Goal: Task Accomplishment & Management: Manage account settings

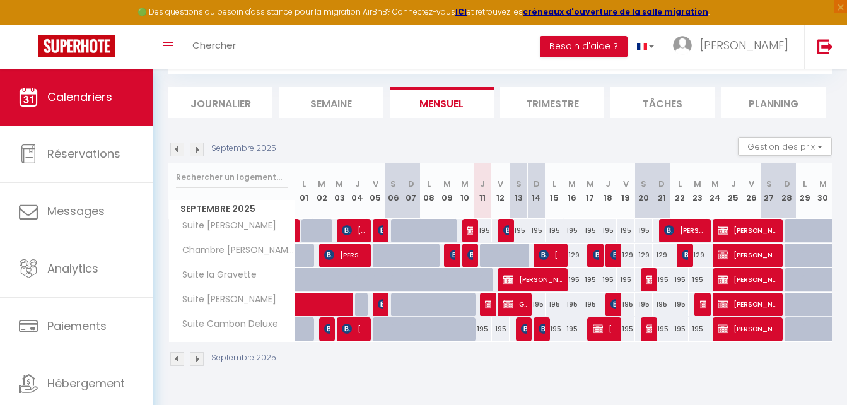
click at [199, 151] on img at bounding box center [197, 150] width 14 height 14
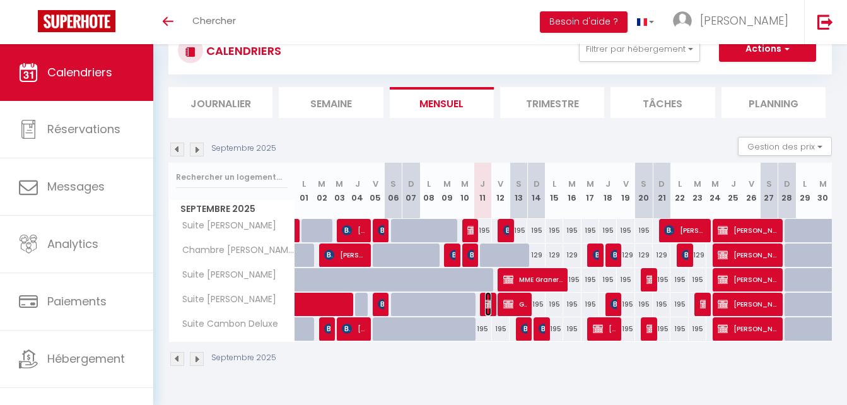
click at [488, 304] on img at bounding box center [490, 304] width 10 height 10
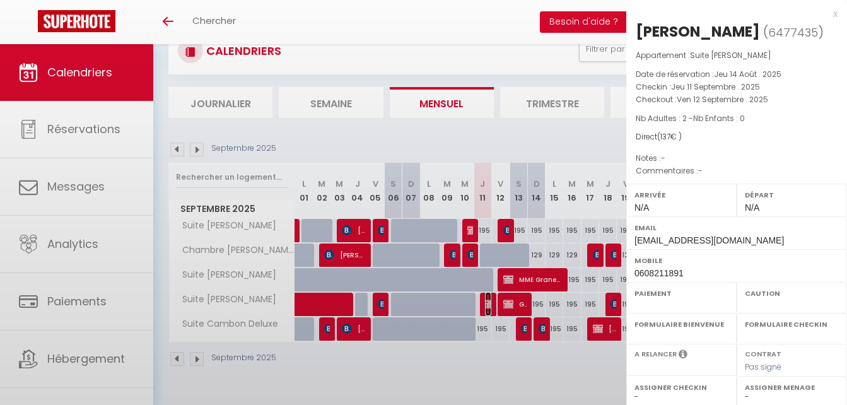
select select "OK"
select select "KO"
select select "0"
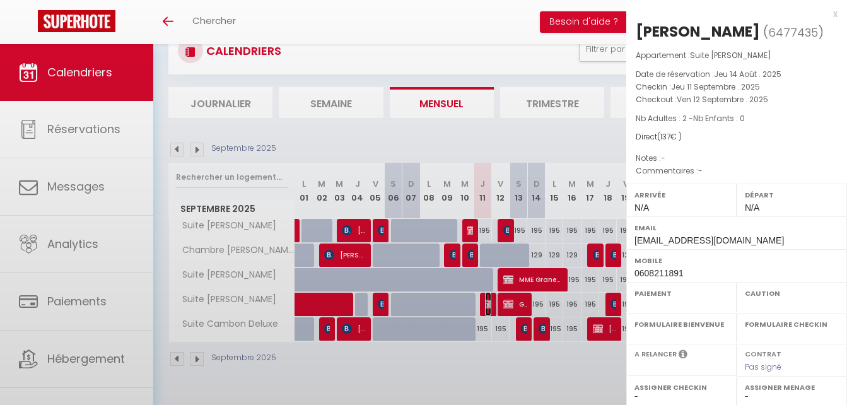
select select
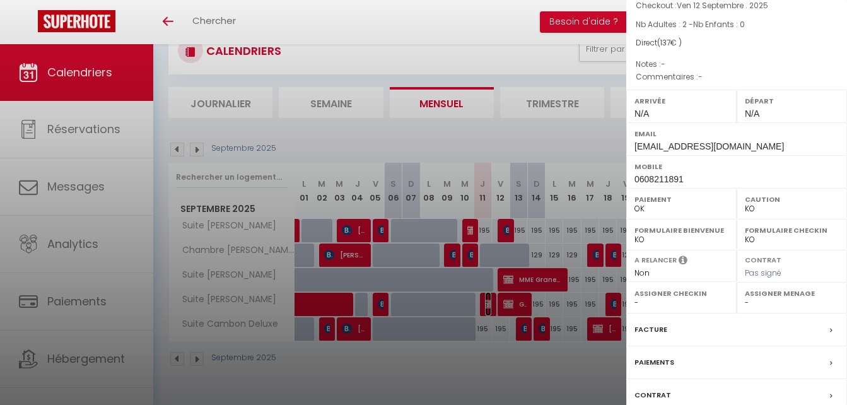
scroll to position [183, 0]
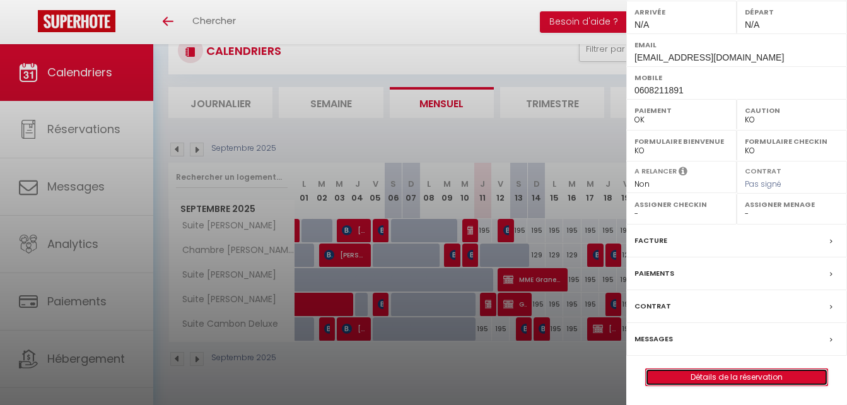
click at [729, 371] on link "Détails de la réservation" at bounding box center [737, 377] width 182 height 16
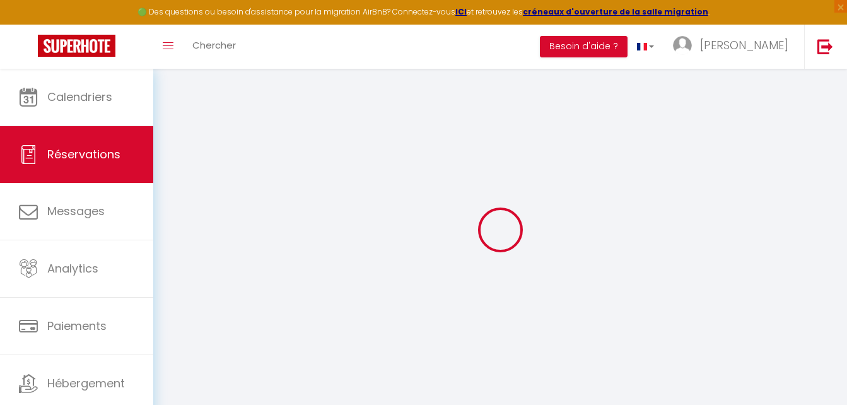
select select
select select "14"
checkbox input "false"
select select
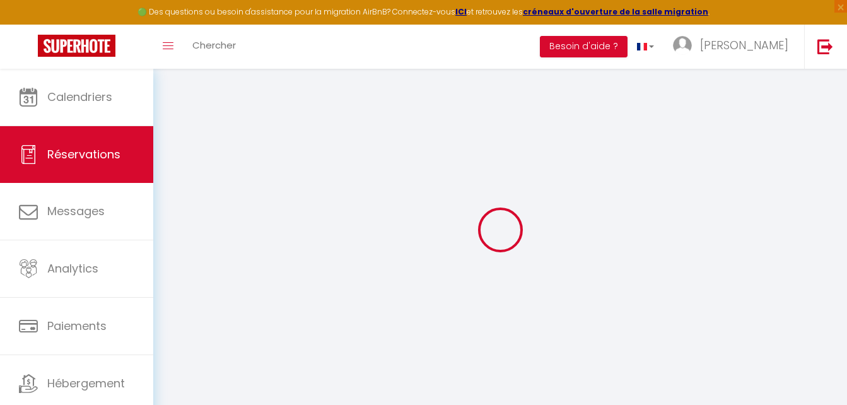
select select
checkbox input "false"
select select
checkbox input "false"
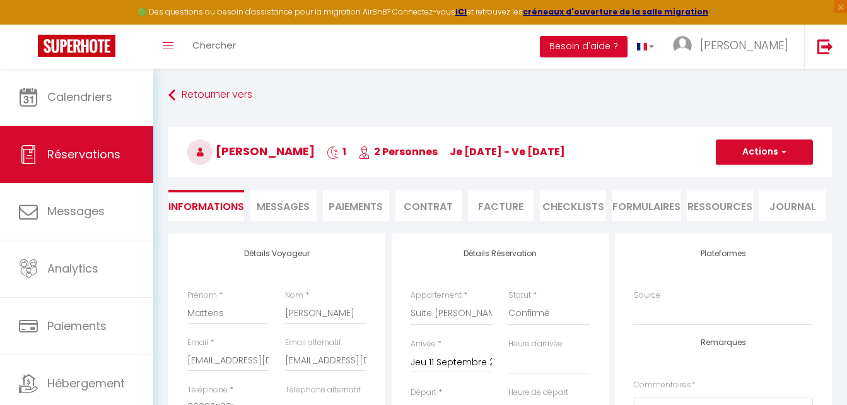
select select
checkbox input "false"
select select
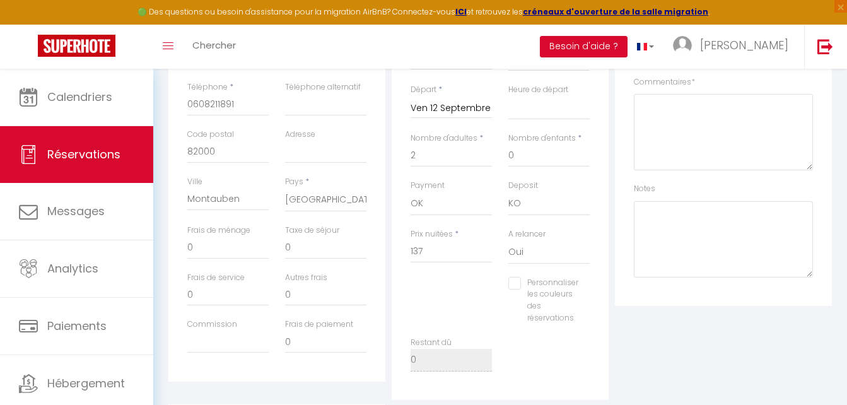
scroll to position [315, 0]
